Goal: Task Accomplishment & Management: Manage account settings

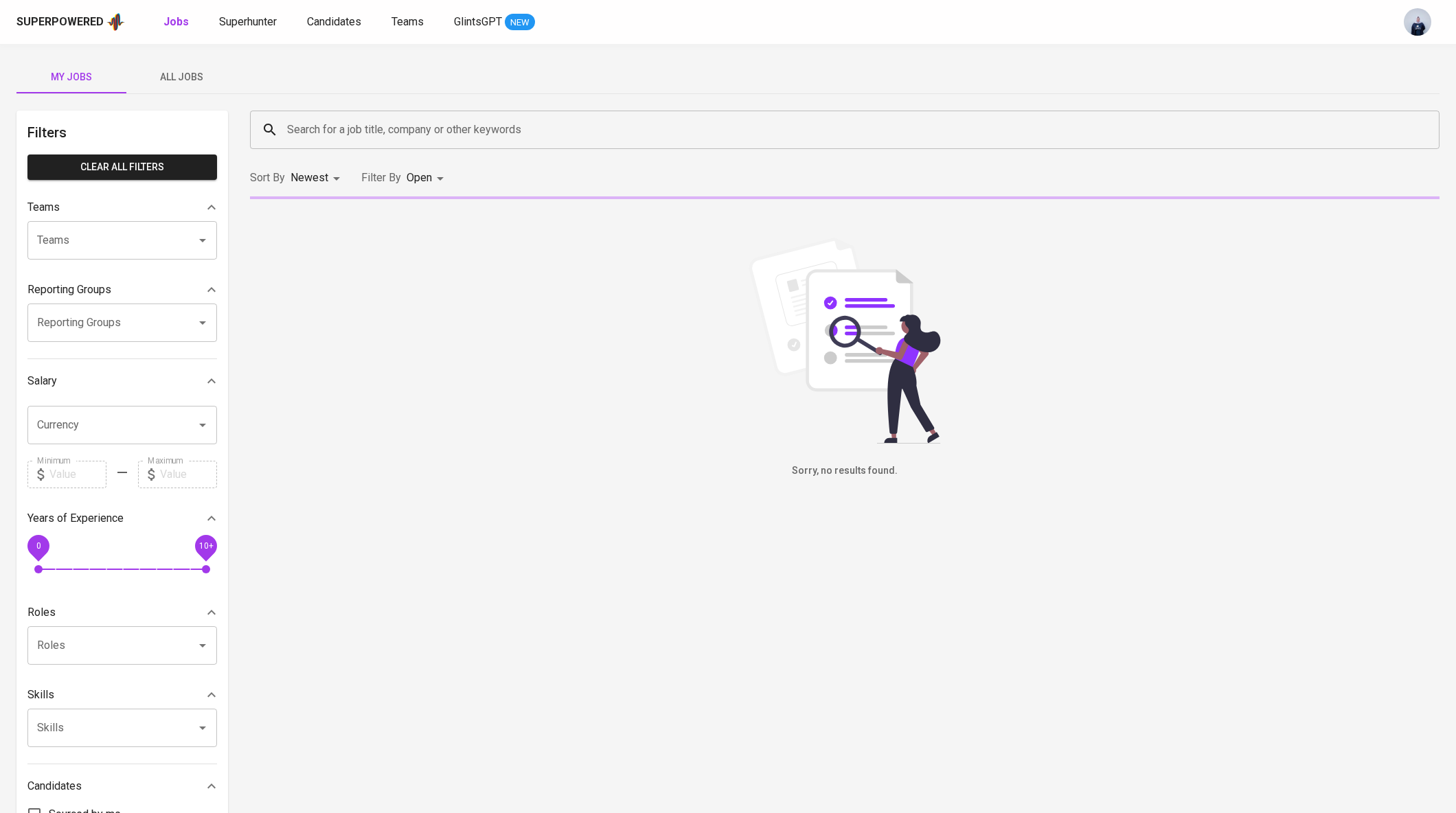
scroll to position [124, 0]
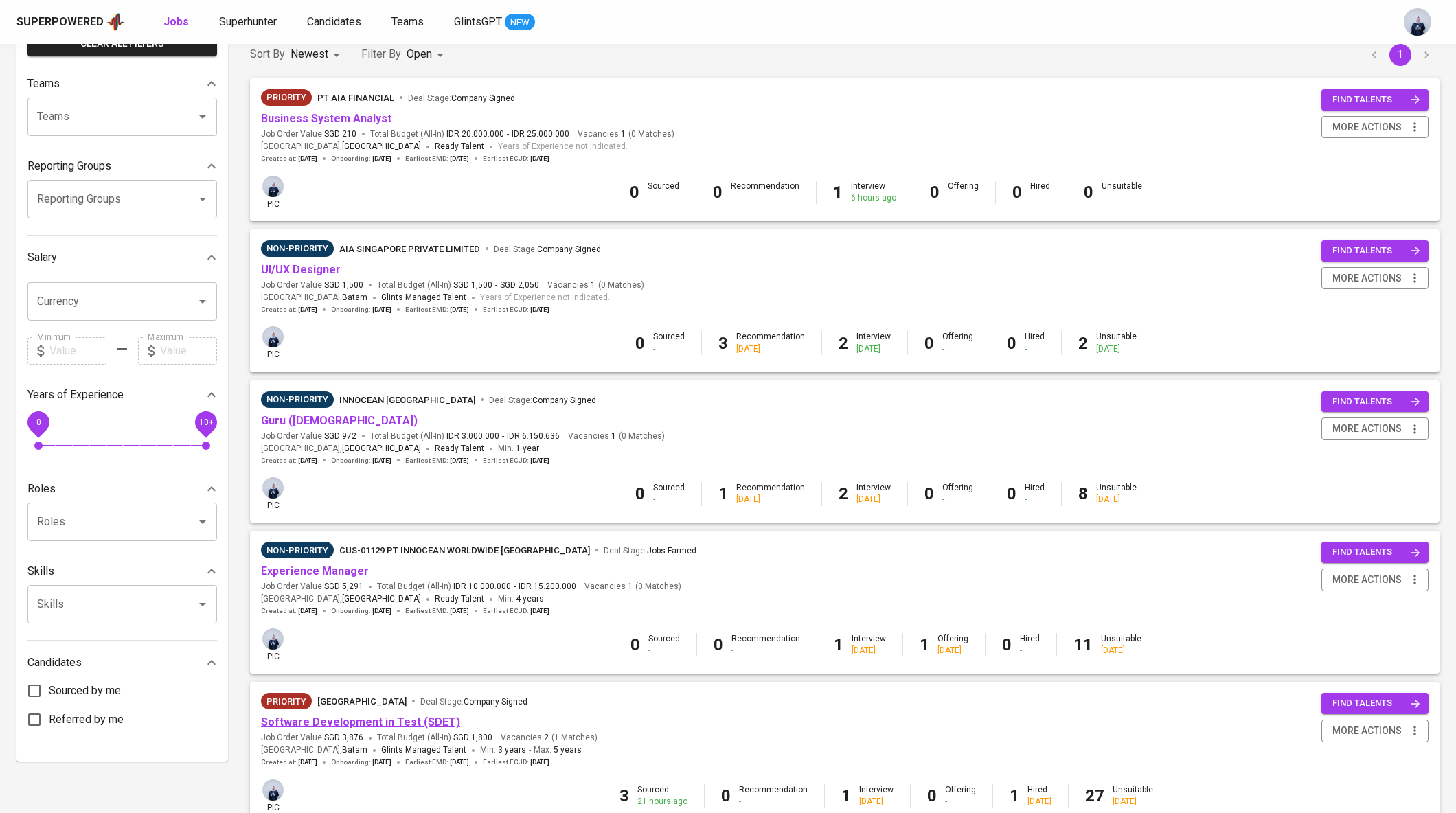
click at [350, 726] on link "Software Development in Test (SDET)" at bounding box center [360, 722] width 199 height 13
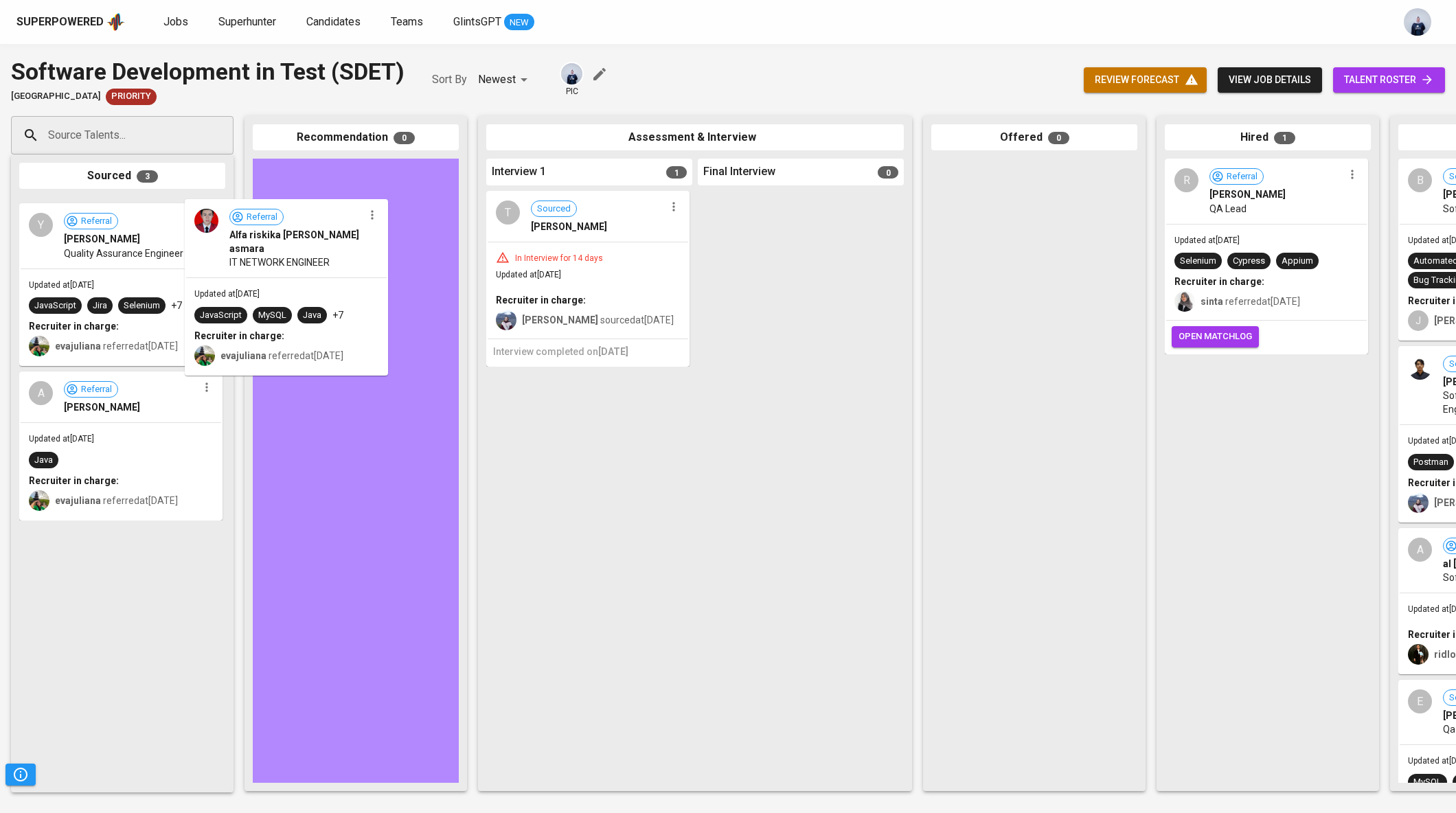
drag, startPoint x: 109, startPoint y: 288, endPoint x: 296, endPoint y: 289, distance: 187.0
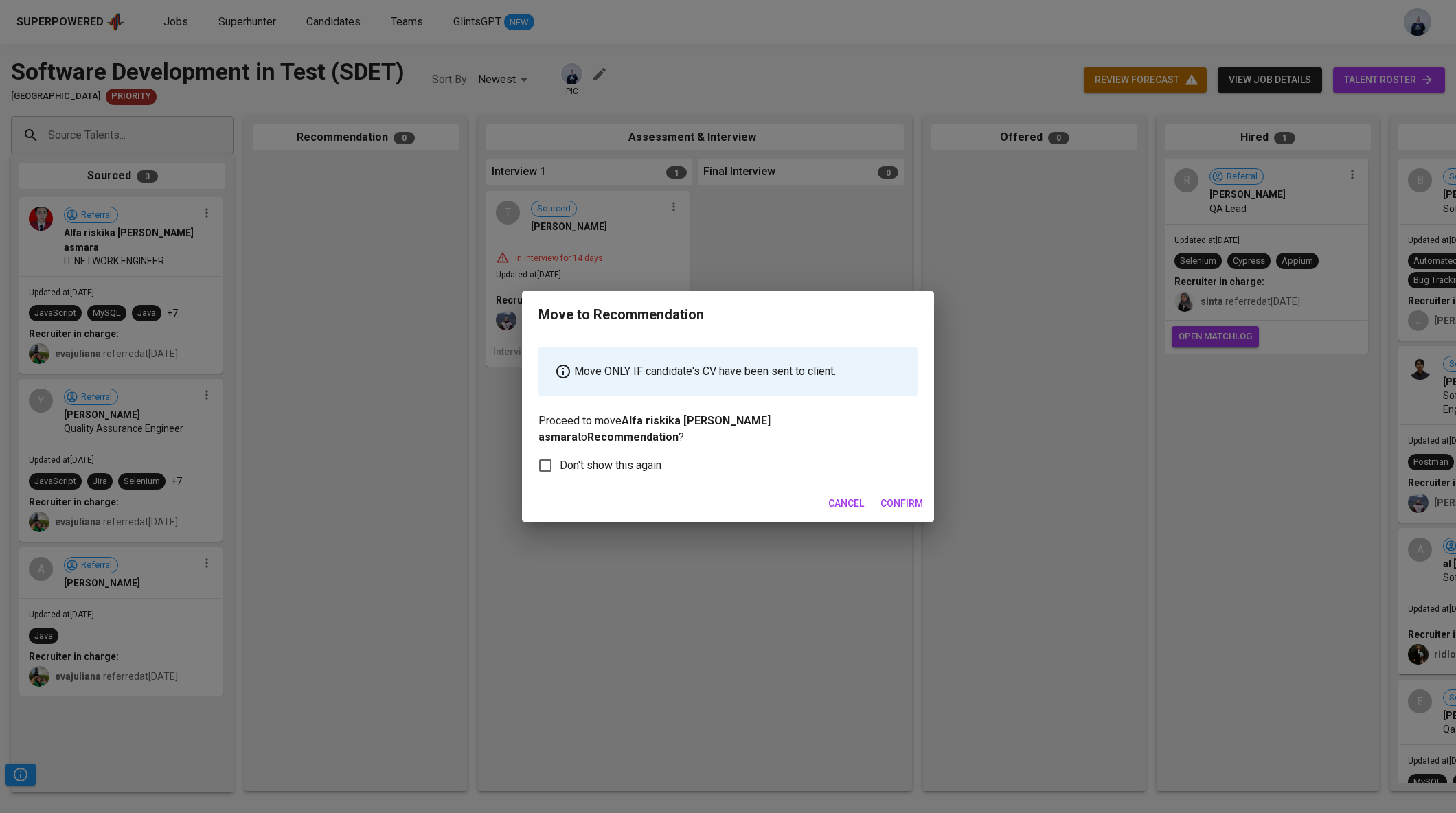
click at [902, 495] on span "Confirm" at bounding box center [902, 504] width 43 height 17
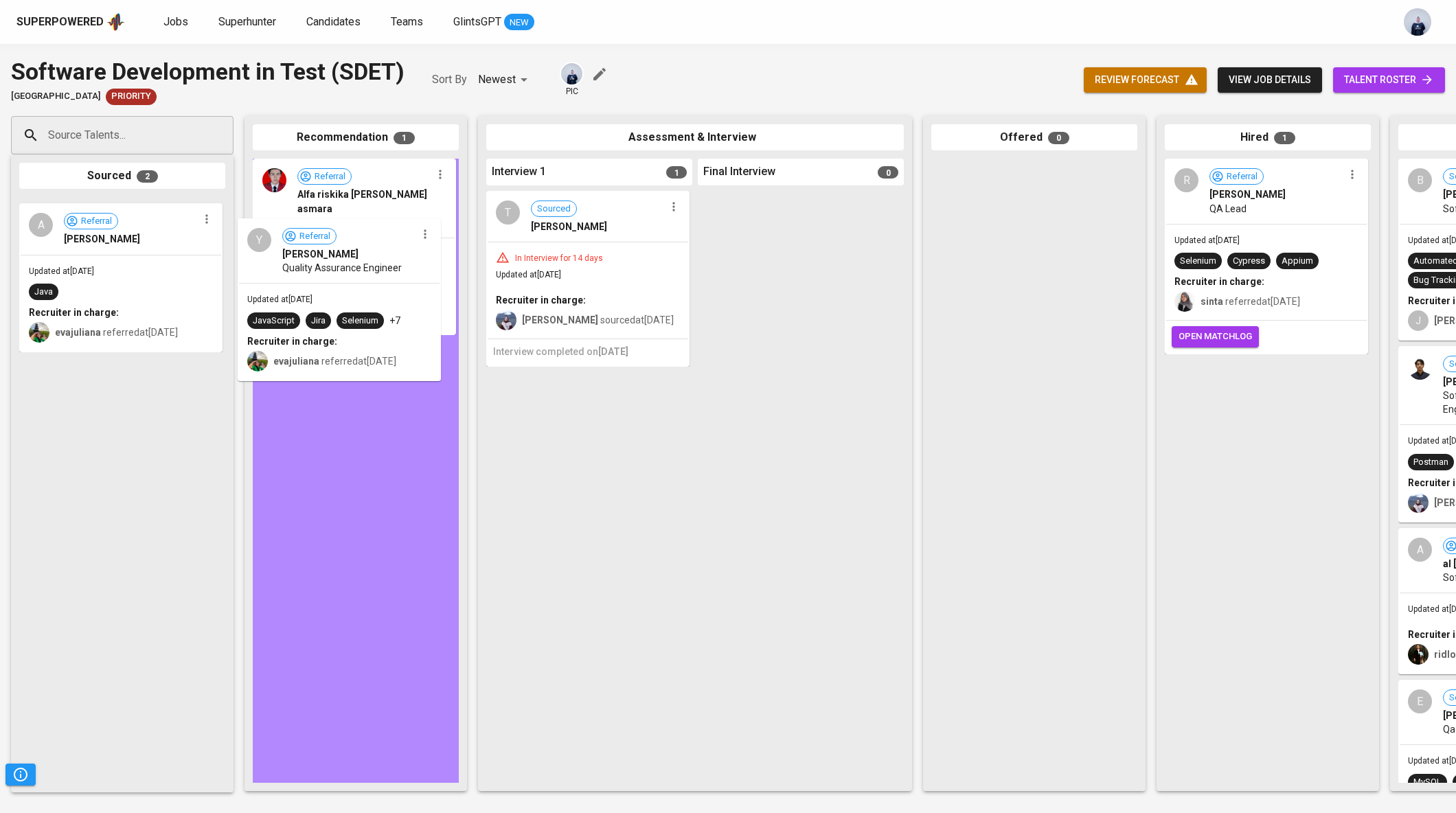
drag, startPoint x: 102, startPoint y: 259, endPoint x: 327, endPoint y: 280, distance: 226.0
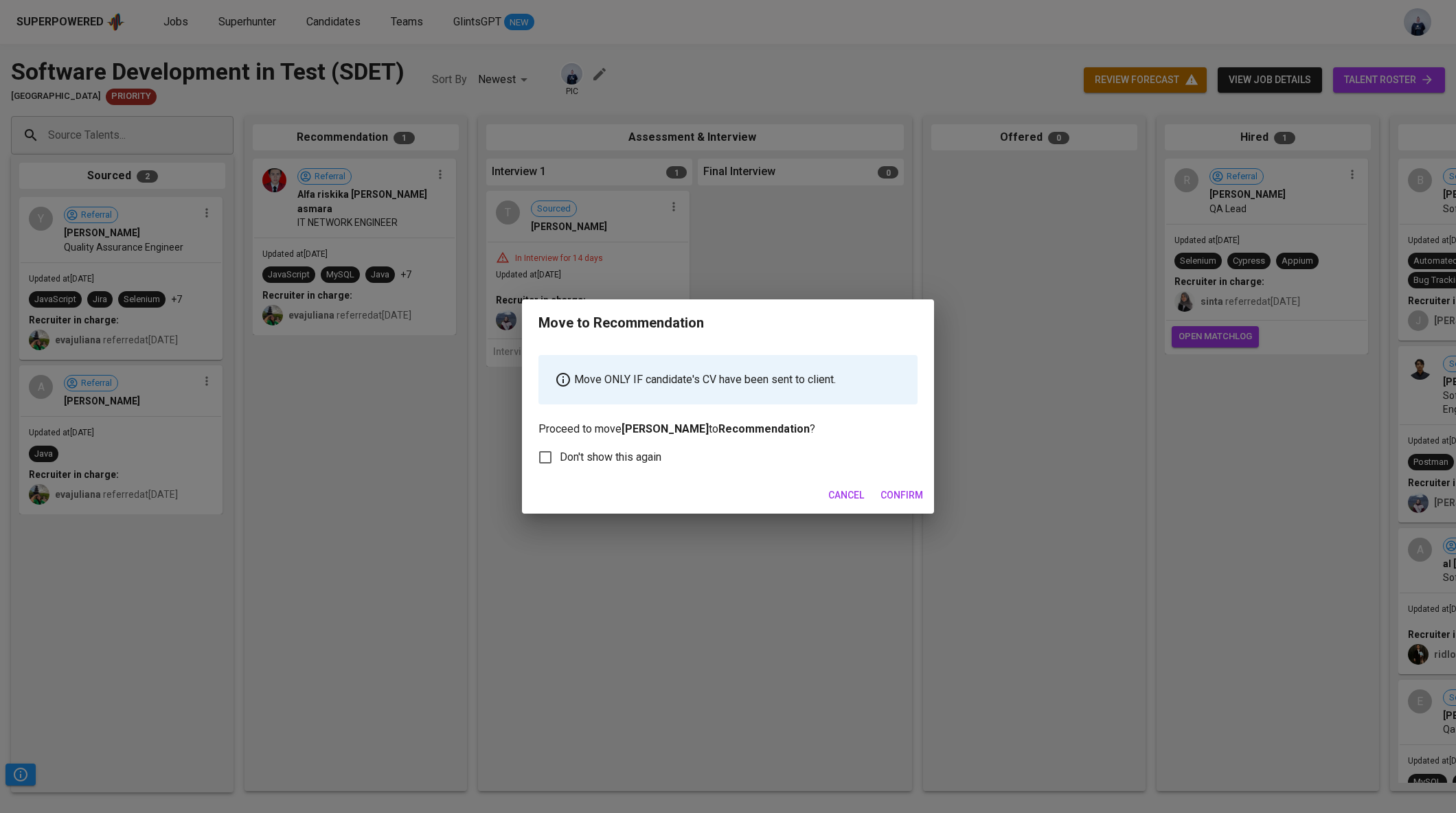
click at [911, 494] on span "Confirm" at bounding box center [902, 496] width 43 height 17
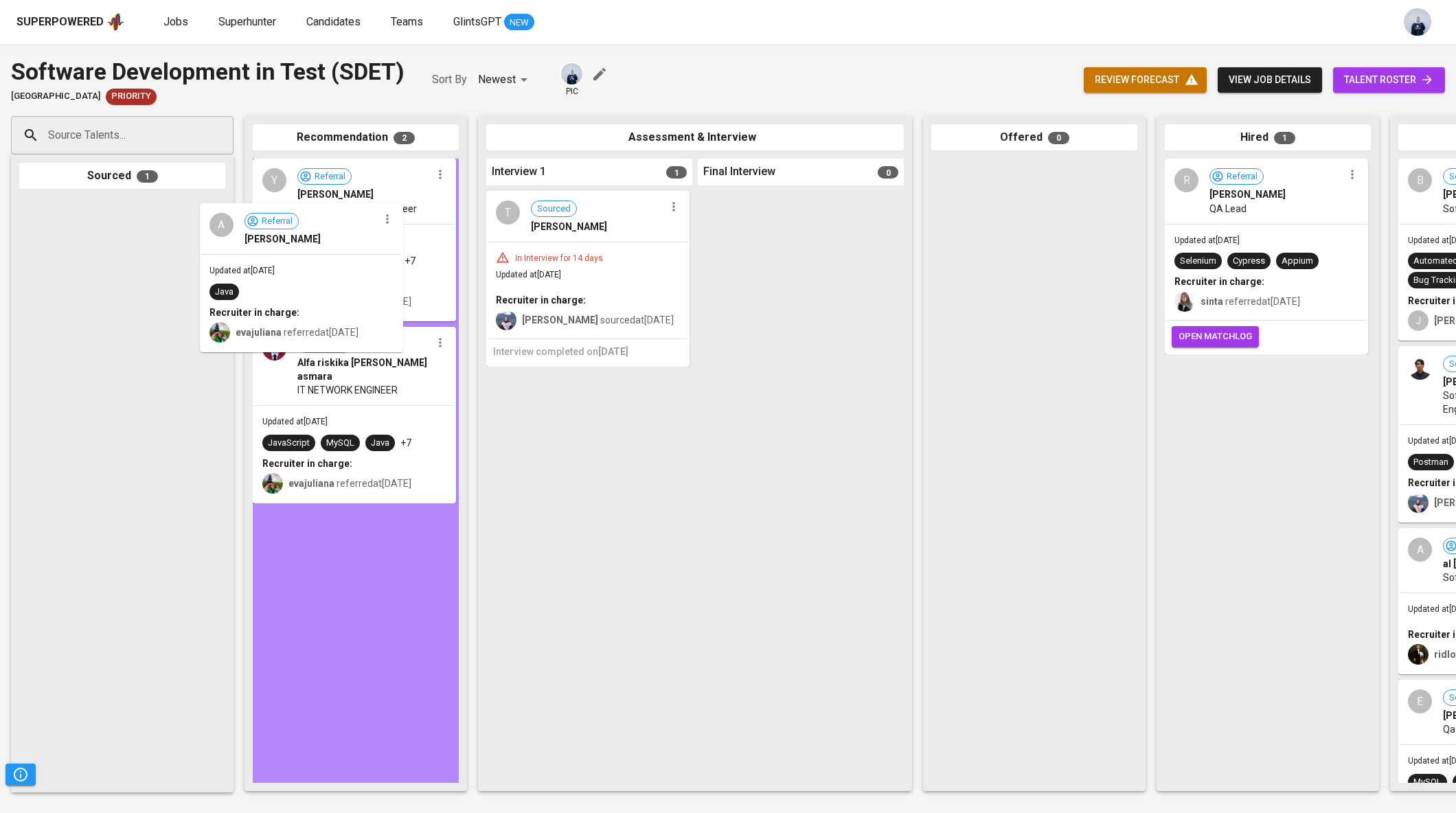
drag, startPoint x: 124, startPoint y: 283, endPoint x: 310, endPoint y: 287, distance: 186.0
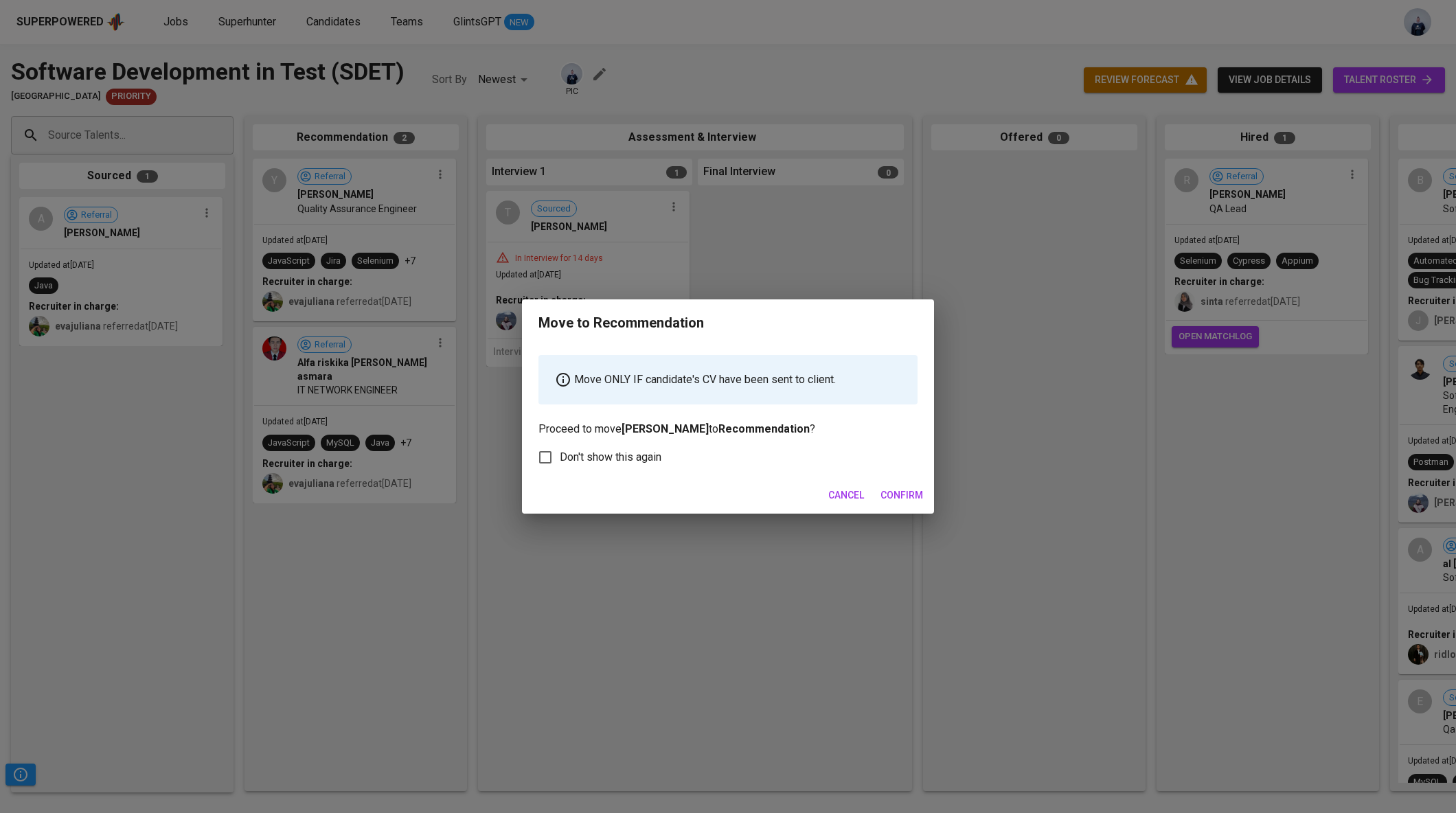
click at [902, 491] on span "Confirm" at bounding box center [902, 496] width 43 height 17
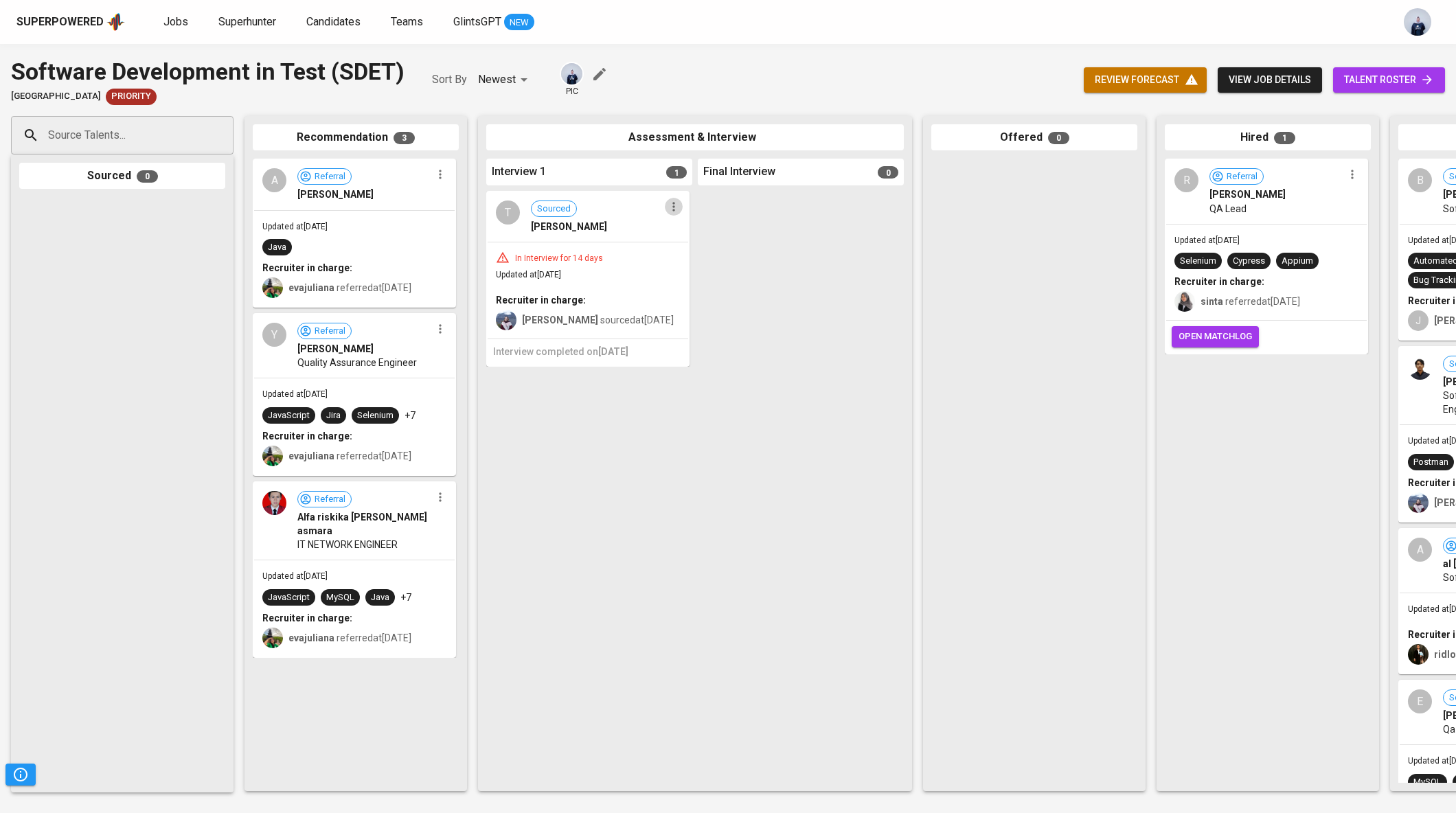
click at [671, 208] on icon "button" at bounding box center [673, 206] width 14 height 14
click at [719, 298] on span "Move to unsuitable" at bounding box center [712, 293] width 72 height 12
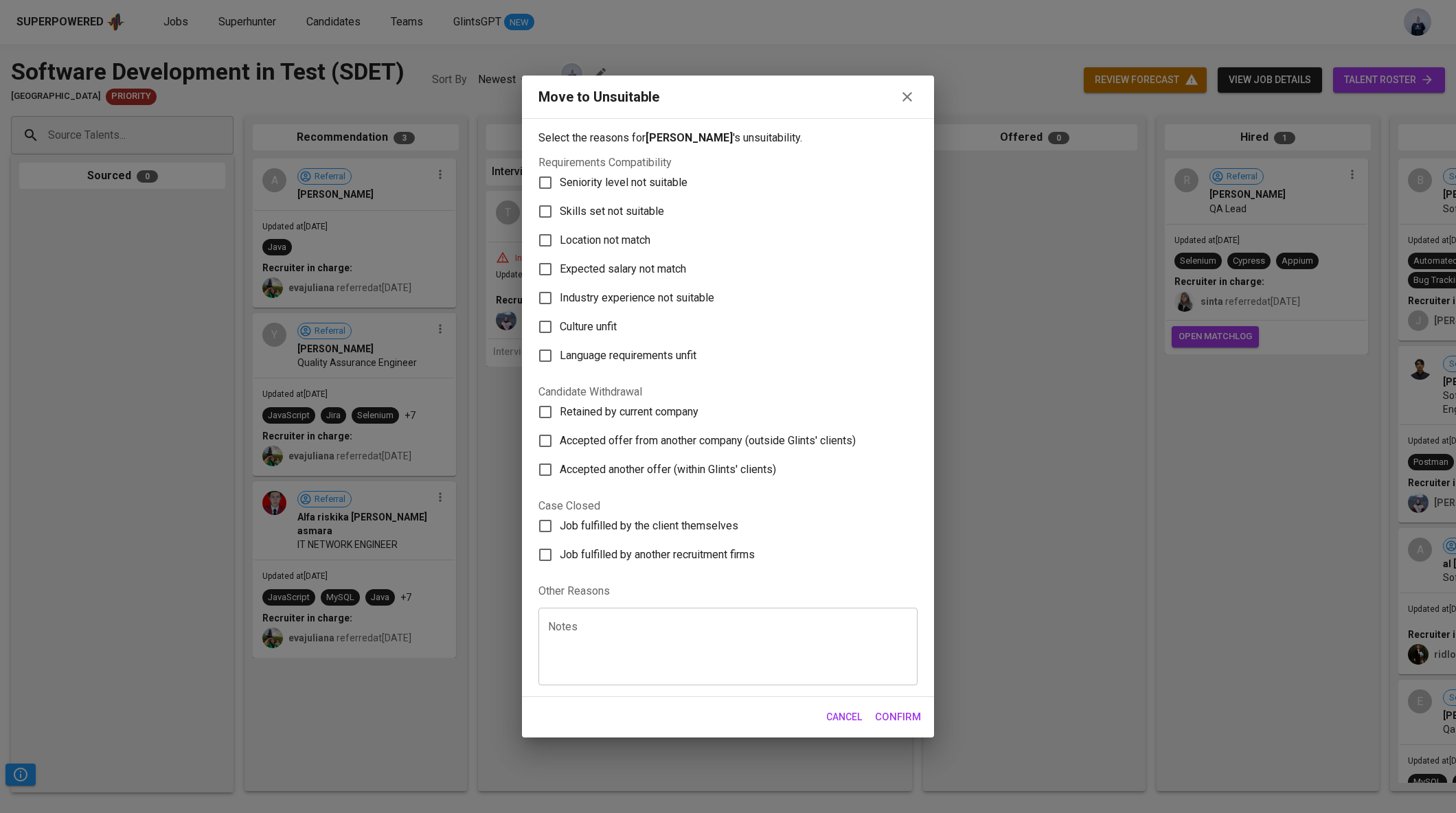
click at [647, 212] on span "Skills set not suitable" at bounding box center [612, 211] width 105 height 17
click at [560, 212] on input "Skills set not suitable" at bounding box center [546, 212] width 29 height 29
checkbox input "true"
click at [892, 713] on span "Confirm" at bounding box center [898, 717] width 46 height 18
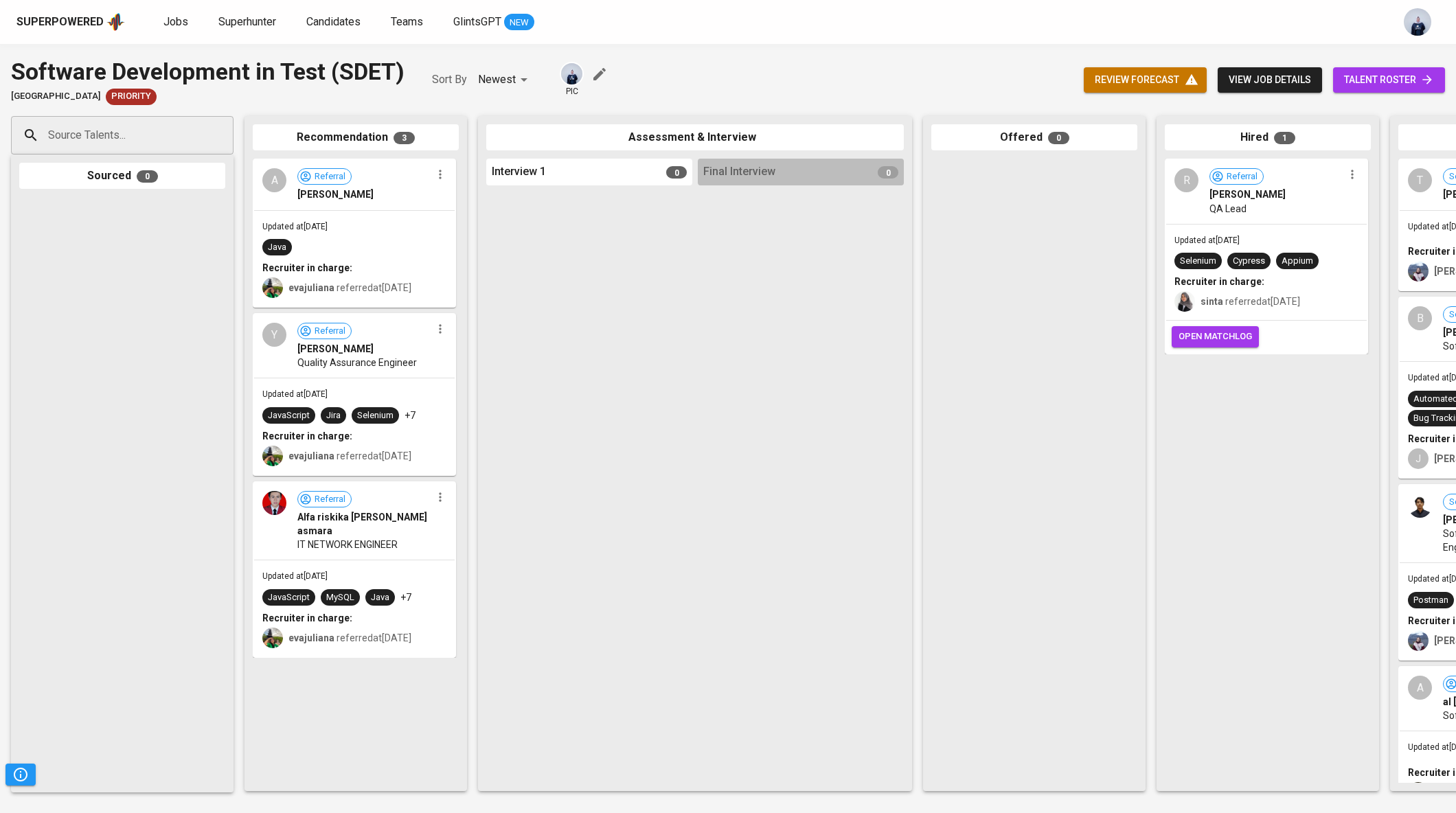
click at [444, 497] on icon "button" at bounding box center [440, 497] width 14 height 14
click at [476, 583] on span "Move to unsuitable" at bounding box center [479, 583] width 72 height 12
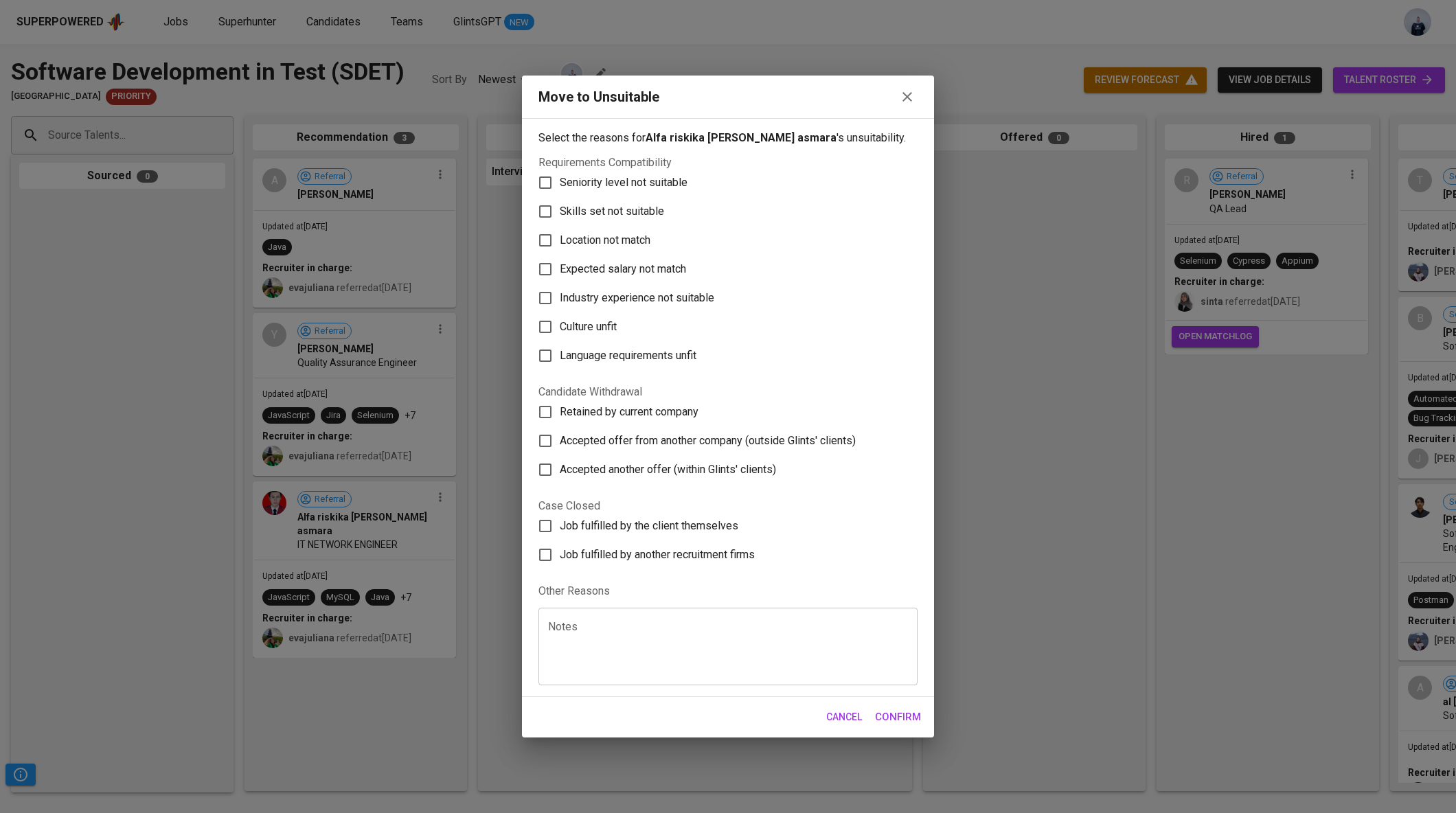
click at [595, 636] on textarea at bounding box center [728, 647] width 360 height 52
type textarea "Reject Internally"
click at [918, 714] on span "Confirm" at bounding box center [898, 717] width 46 height 18
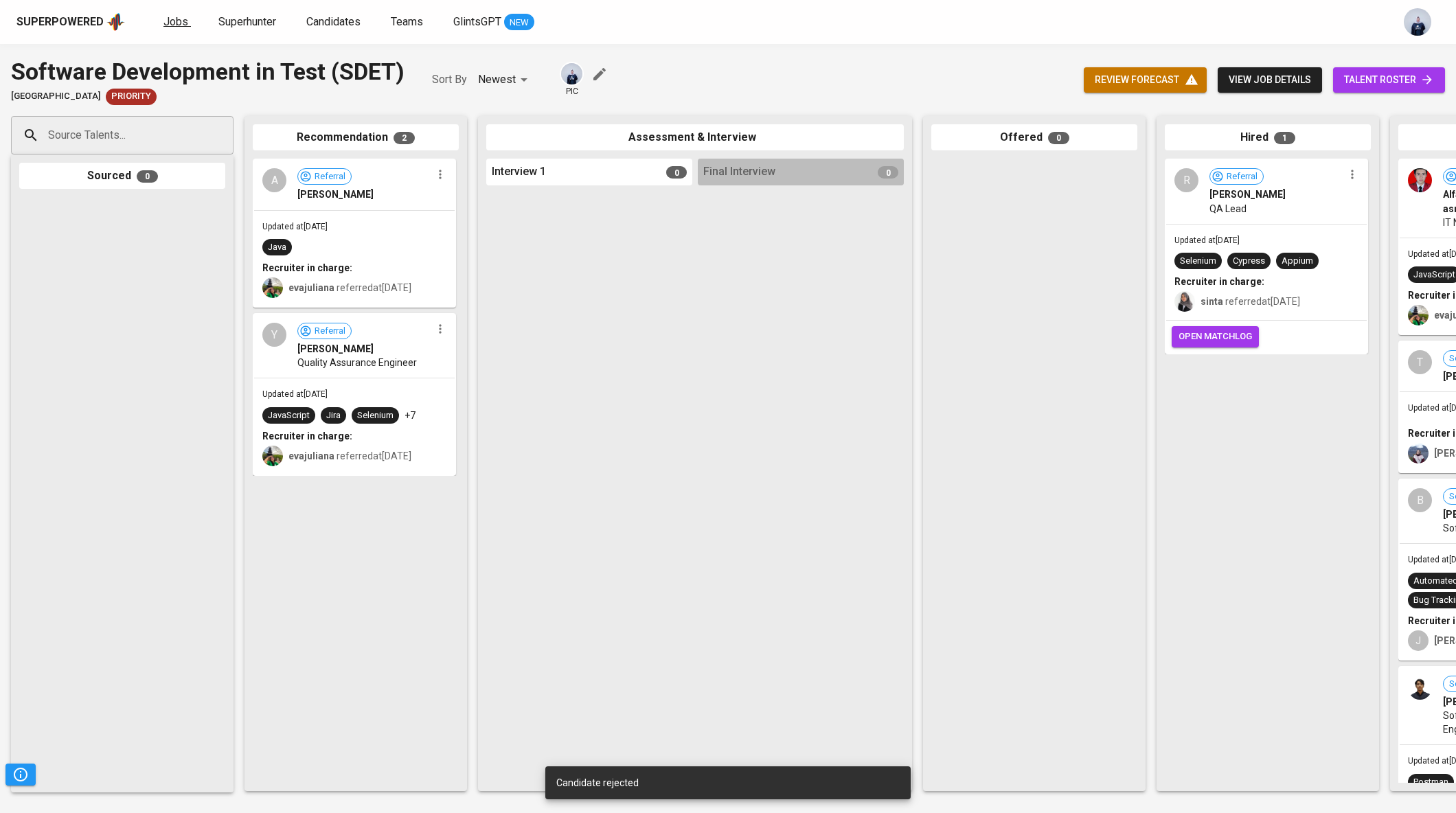
click at [169, 19] on span "Jobs" at bounding box center [176, 22] width 25 height 13
